Goal: Transaction & Acquisition: Purchase product/service

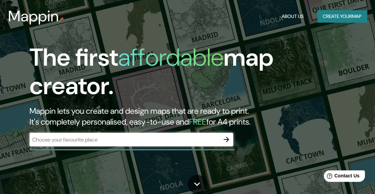
click at [192, 21] on div "Mappin About Us Create your map" at bounding box center [187, 16] width 375 height 22
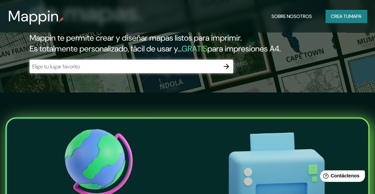
scroll to position [169, 0]
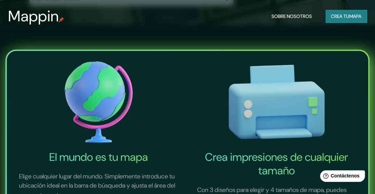
click at [325, 19] on button "Crea tu mapa" at bounding box center [345, 16] width 41 height 13
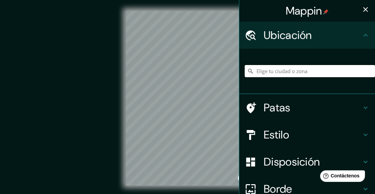
click at [282, 72] on input "Elige tu ciudad o zona" at bounding box center [309, 71] width 130 height 12
type input "El Triunfo, [GEOGRAPHIC_DATA], [GEOGRAPHIC_DATA][PERSON_NAME]"
click at [202, 191] on div "© Mapbox © OpenStreetMap Improve this map" at bounding box center [187, 98] width 359 height 197
click at [210, 187] on div "© Mapbox © OpenStreetMap Improve this map" at bounding box center [187, 98] width 359 height 197
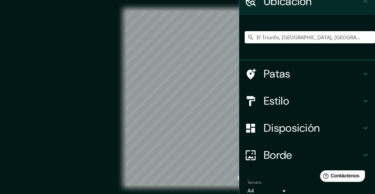
click at [275, 78] on font "Patas" at bounding box center [276, 74] width 27 height 14
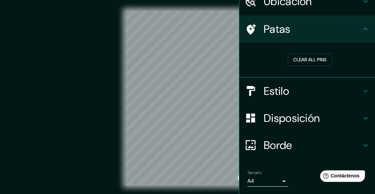
click at [289, 87] on h4 "Estilo" at bounding box center [312, 91] width 98 height 14
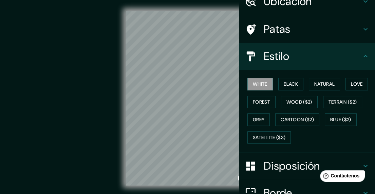
click at [295, 86] on button "Black" at bounding box center [290, 84] width 25 height 13
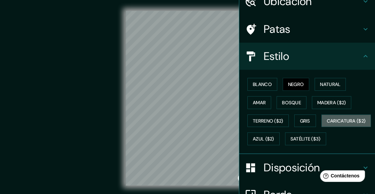
click at [326, 124] on font "Caricatura ($2)" at bounding box center [345, 121] width 39 height 6
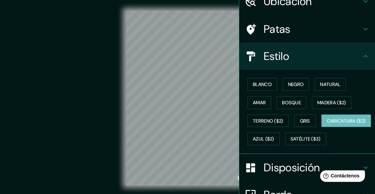
click at [285, 101] on font "Bosque" at bounding box center [291, 103] width 19 height 6
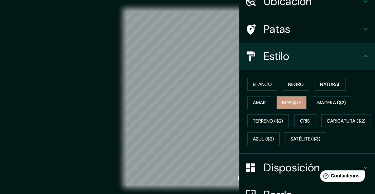
click at [258, 93] on div "Blanco Negro Natural Amar Bosque Madera ($2) Terreno ($2) Gris Caricatura ($2) …" at bounding box center [309, 111] width 130 height 73
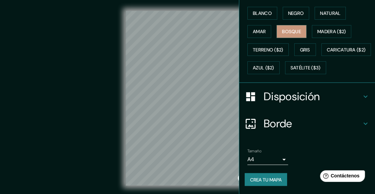
click at [290, 98] on font "Disposición" at bounding box center [291, 96] width 56 height 14
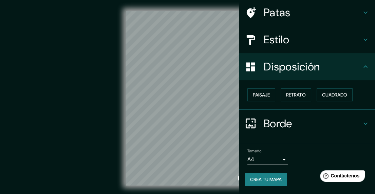
scroll to position [49, 0]
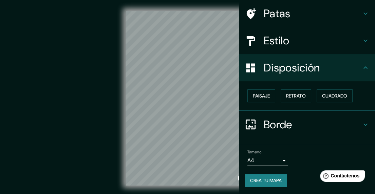
click at [255, 98] on font "Paisaje" at bounding box center [261, 96] width 17 height 6
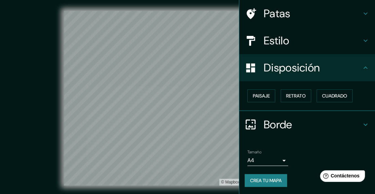
click at [295, 93] on font "Retrato" at bounding box center [296, 96] width 20 height 6
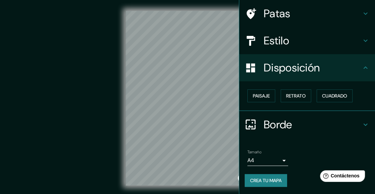
click at [321, 91] on button "Cuadrado" at bounding box center [334, 95] width 36 height 13
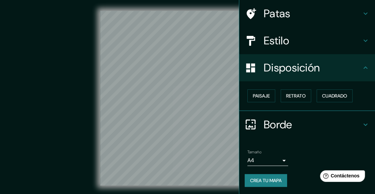
click at [259, 97] on font "Paisaje" at bounding box center [261, 96] width 17 height 6
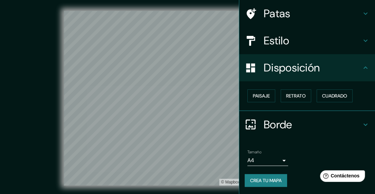
click at [274, 118] on font "Borde" at bounding box center [277, 125] width 28 height 14
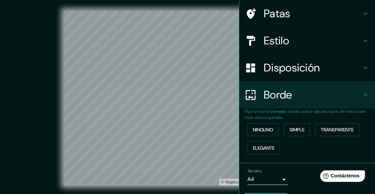
click at [269, 147] on font "Elegante" at bounding box center [264, 148] width 22 height 6
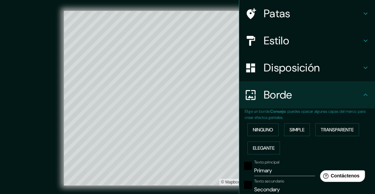
click at [255, 134] on button "Ninguno" at bounding box center [262, 129] width 31 height 13
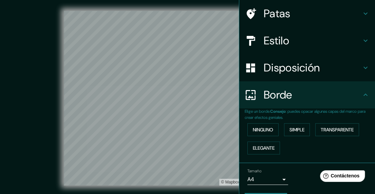
scroll to position [68, 0]
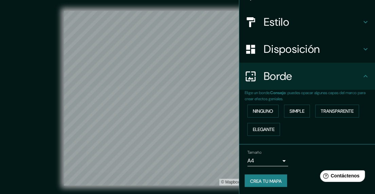
click at [279, 160] on body "Mappin Ubicación [GEOGRAPHIC_DATA], [GEOGRAPHIC_DATA], [GEOGRAPHIC_DATA][PERSON…" at bounding box center [187, 97] width 375 height 194
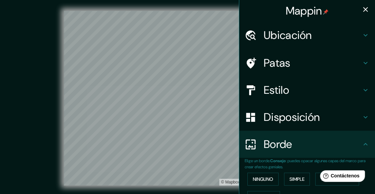
click at [284, 43] on div "Ubicación" at bounding box center [307, 35] width 136 height 27
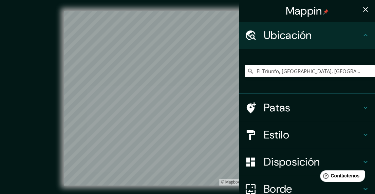
click at [274, 131] on font "Estilo" at bounding box center [275, 135] width 25 height 14
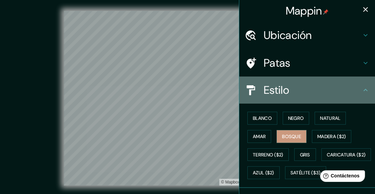
click at [267, 102] on div "Estilo" at bounding box center [307, 90] width 136 height 27
click at [266, 112] on button "Blanco" at bounding box center [262, 118] width 30 height 13
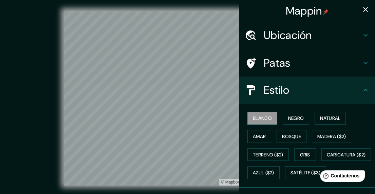
click at [278, 63] on font "Patas" at bounding box center [276, 63] width 27 height 14
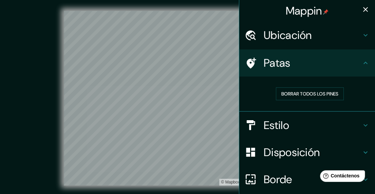
click at [292, 91] on font "Borrar todos los pines" at bounding box center [309, 94] width 57 height 6
click at [182, 83] on div at bounding box center [181, 83] width 5 height 5
